Goal: Task Accomplishment & Management: Manage account settings

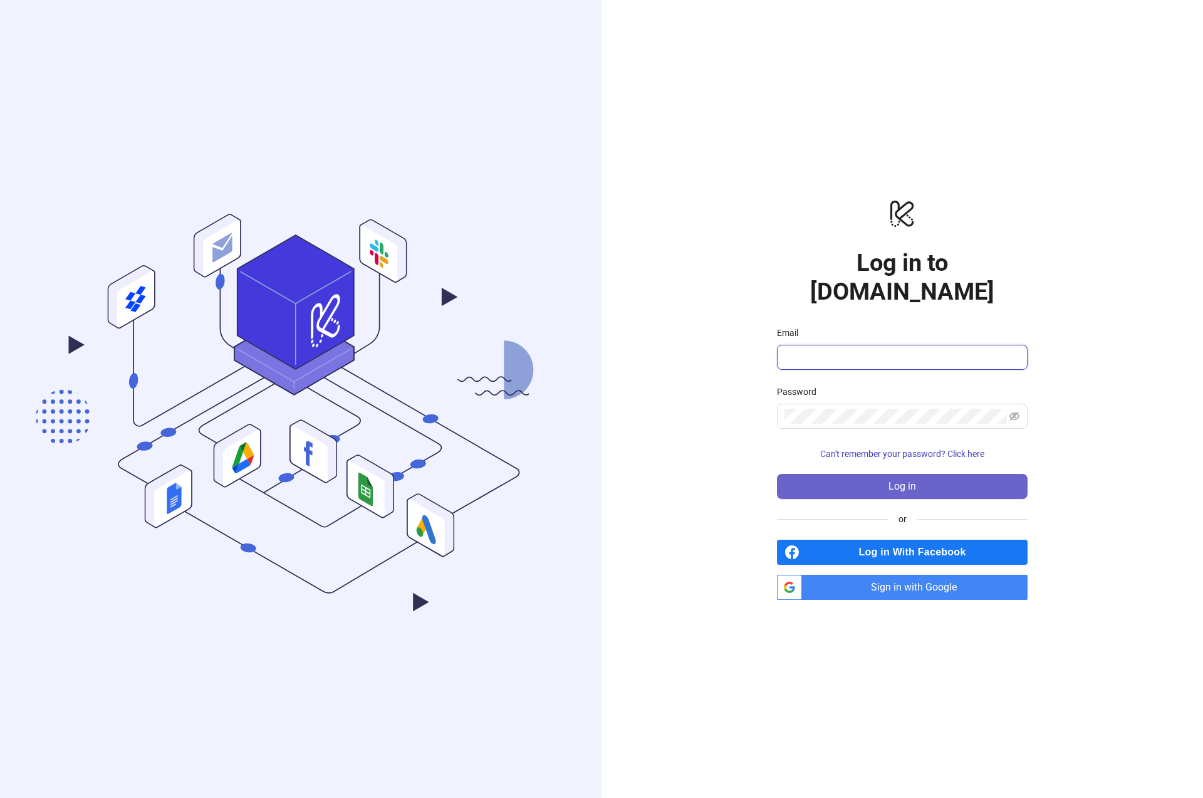
type input "**********"
click at [912, 481] on span "Log in" at bounding box center [902, 486] width 28 height 11
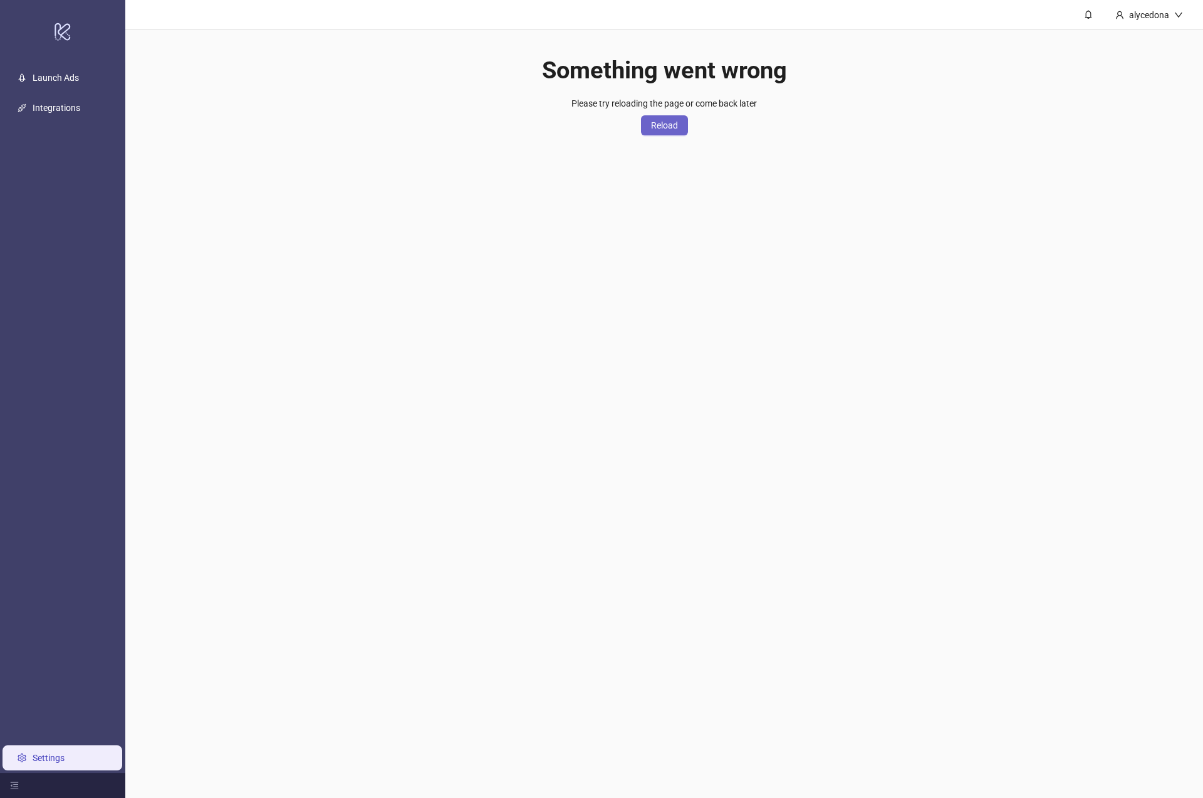
click at [669, 132] on button "Reload" at bounding box center [664, 125] width 47 height 20
